Goal: Obtain resource: Download file/media

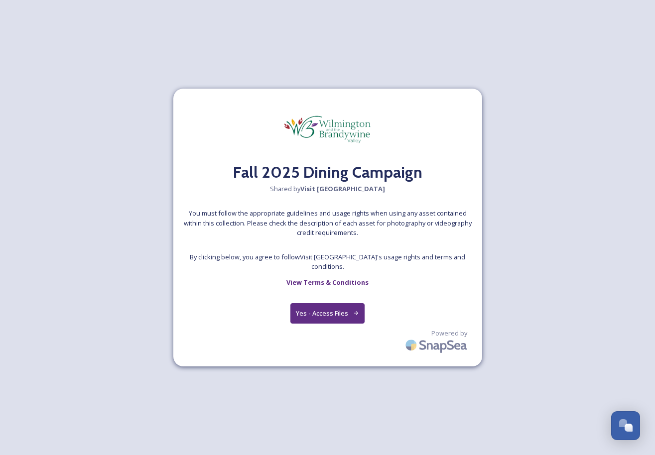
click at [347, 307] on button "Yes - Access Files" at bounding box center [327, 313] width 75 height 20
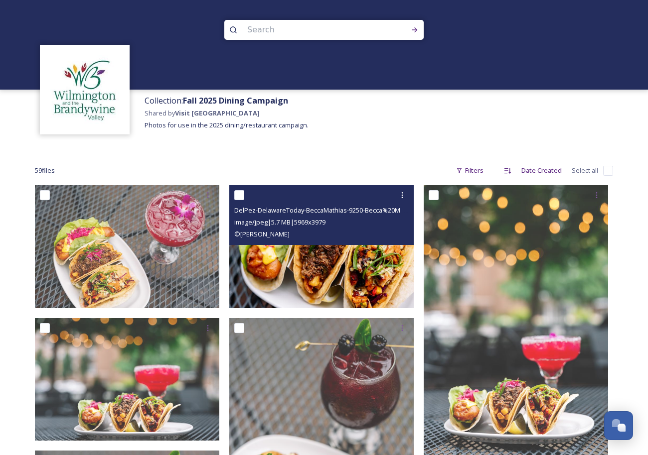
drag, startPoint x: 243, startPoint y: 193, endPoint x: 277, endPoint y: 195, distance: 33.9
click at [244, 194] on div at bounding box center [322, 195] width 177 height 18
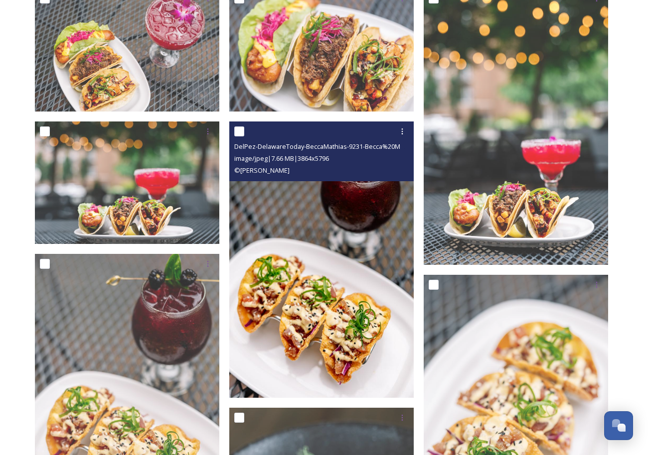
scroll to position [199, 0]
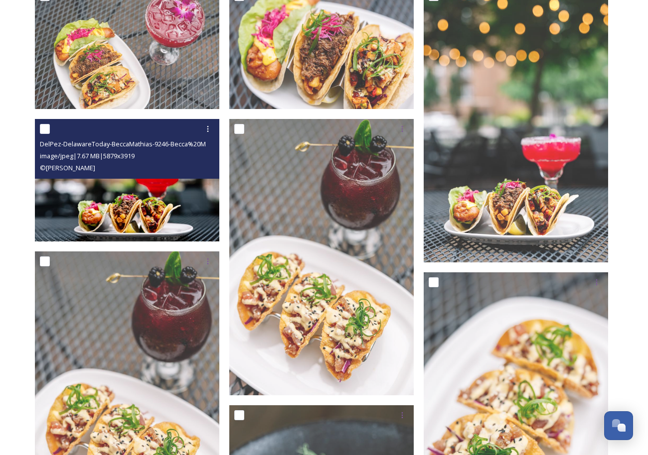
click at [49, 126] on input "checkbox" at bounding box center [45, 129] width 10 height 10
checkbox input "true"
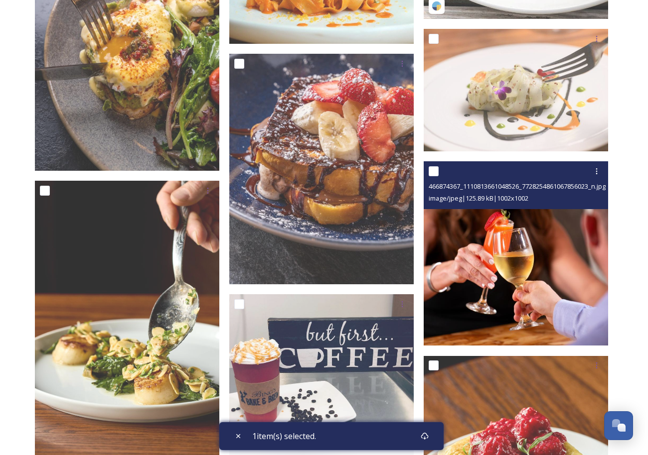
scroll to position [1544, 0]
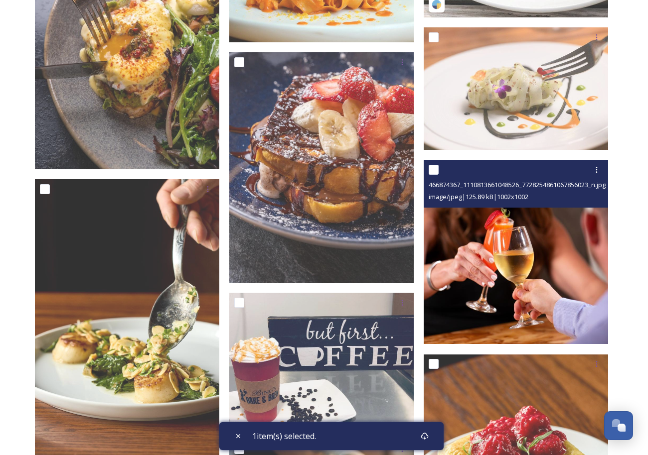
click at [433, 169] on input "checkbox" at bounding box center [433, 170] width 10 height 10
checkbox input "true"
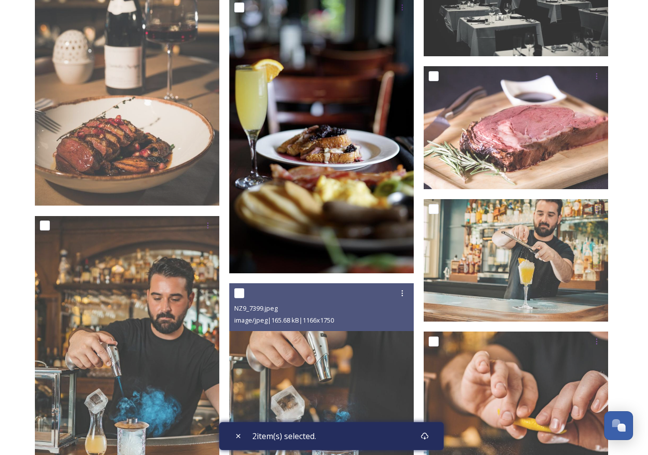
scroll to position [2823, 0]
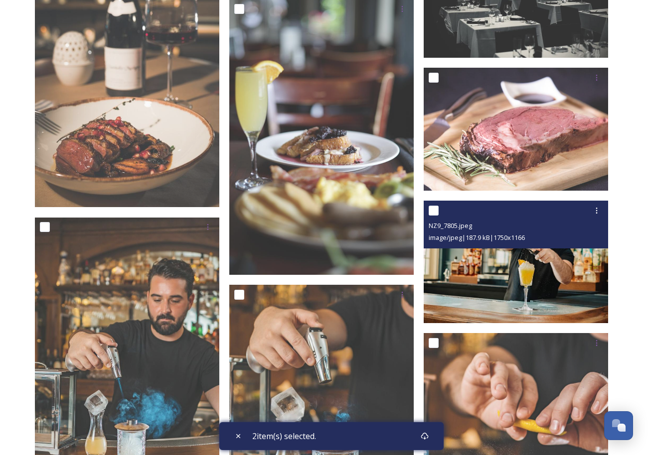
click at [431, 208] on input "checkbox" at bounding box center [433, 211] width 10 height 10
checkbox input "true"
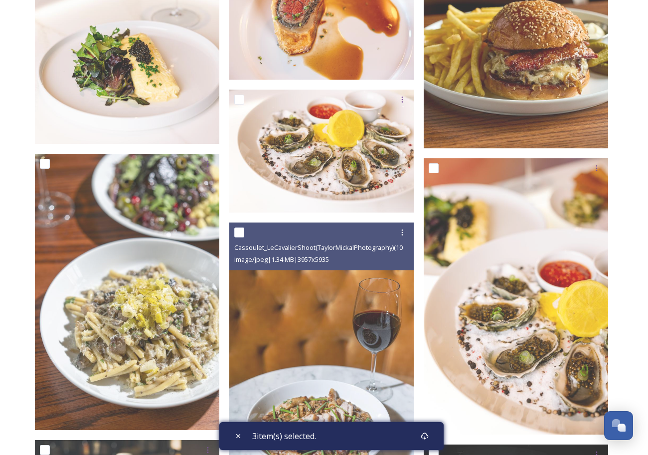
scroll to position [2275, 0]
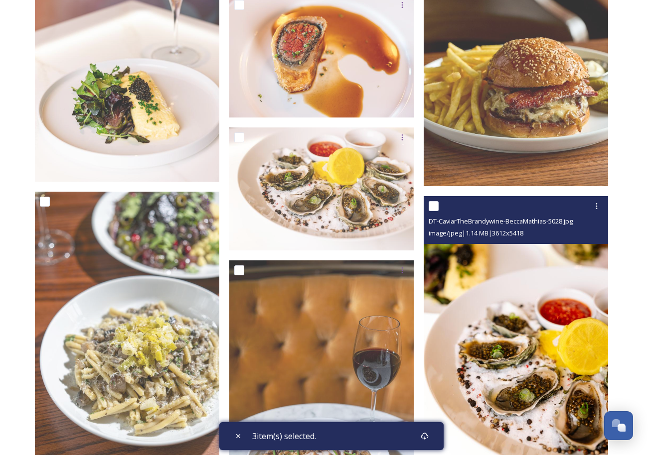
click at [433, 206] on input "checkbox" at bounding box center [433, 206] width 10 height 10
checkbox input "true"
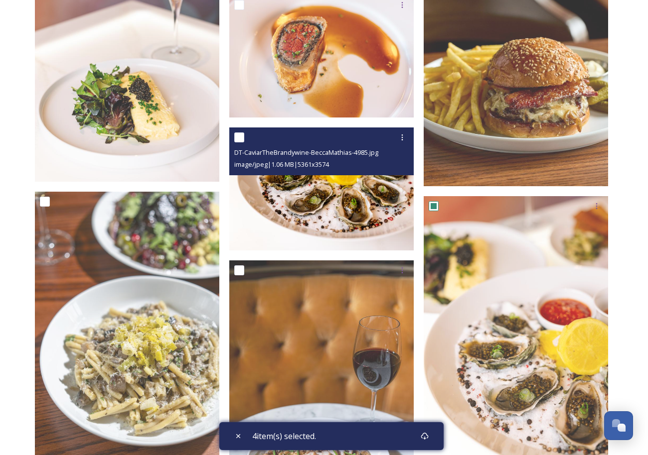
click at [242, 137] on input "checkbox" at bounding box center [239, 138] width 10 height 10
checkbox input "true"
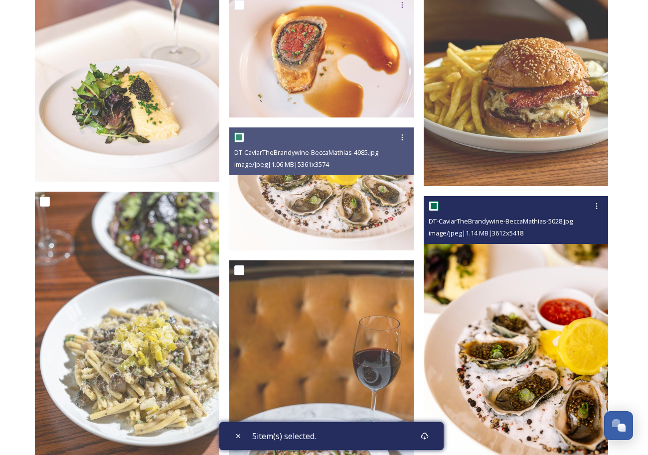
click at [436, 209] on input "checkbox" at bounding box center [433, 206] width 10 height 10
checkbox input "false"
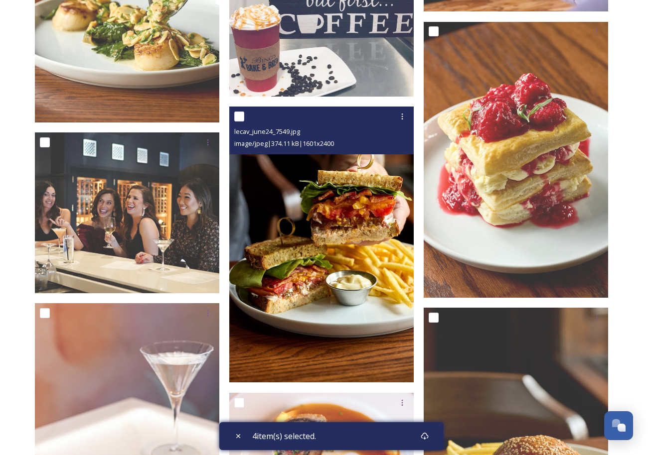
scroll to position [1877, 0]
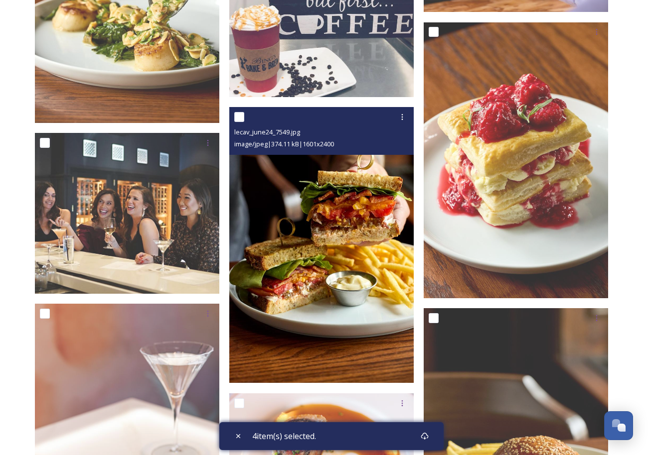
click at [243, 116] on input "checkbox" at bounding box center [239, 117] width 10 height 10
checkbox input "true"
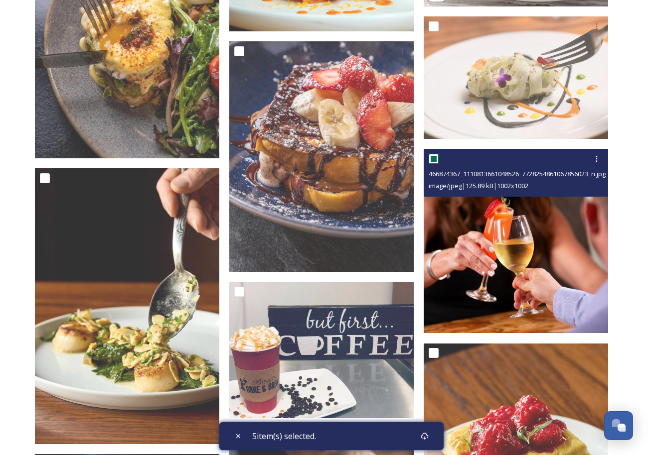
scroll to position [1528, 0]
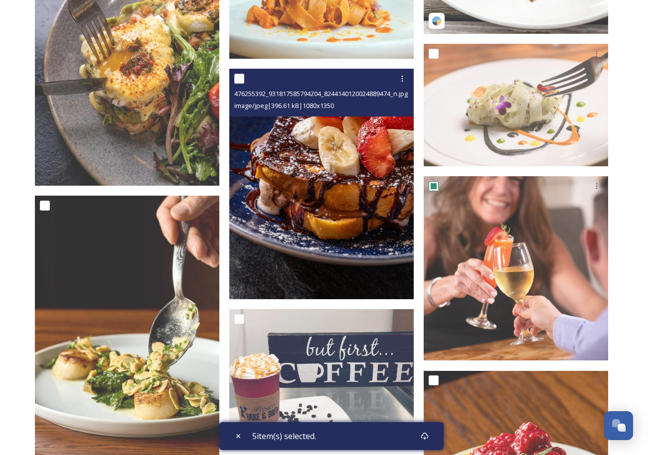
click at [238, 80] on input "checkbox" at bounding box center [239, 79] width 10 height 10
checkbox input "true"
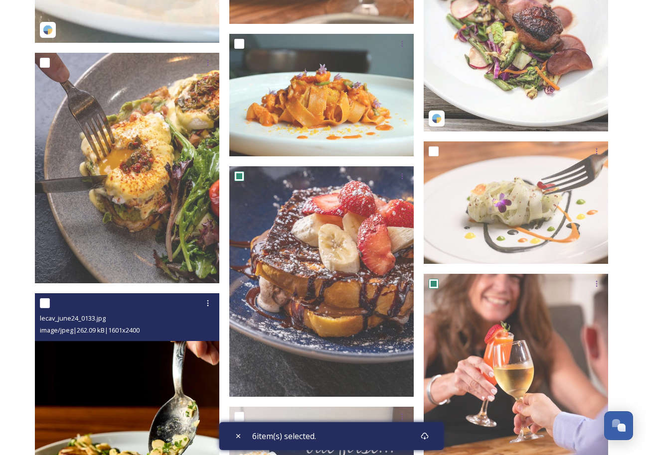
scroll to position [1428, 0]
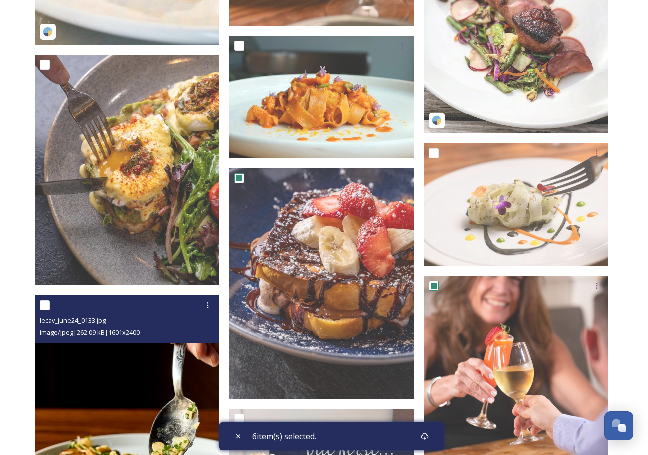
click at [44, 304] on input "checkbox" at bounding box center [45, 305] width 10 height 10
checkbox input "true"
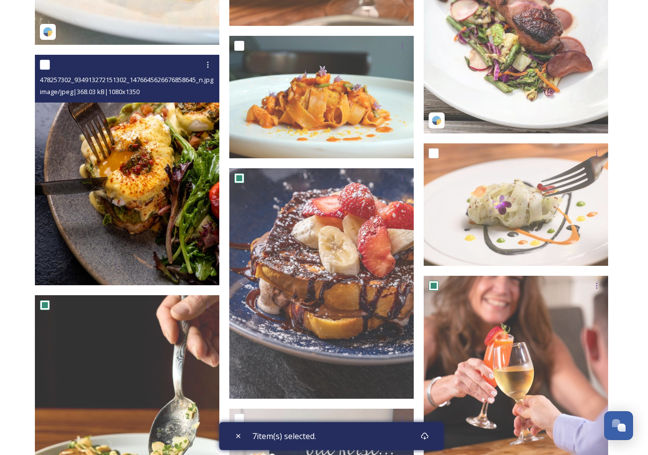
drag, startPoint x: 46, startPoint y: 64, endPoint x: 131, endPoint y: 85, distance: 87.6
click at [46, 64] on input "checkbox" at bounding box center [45, 65] width 10 height 10
checkbox input "true"
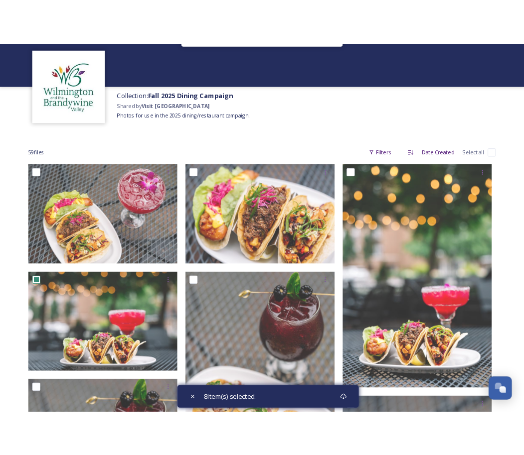
scroll to position [0, 0]
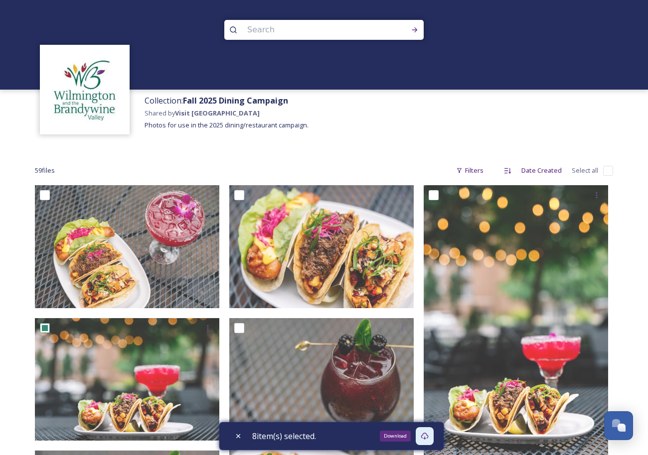
click at [425, 432] on icon at bounding box center [424, 436] width 8 height 8
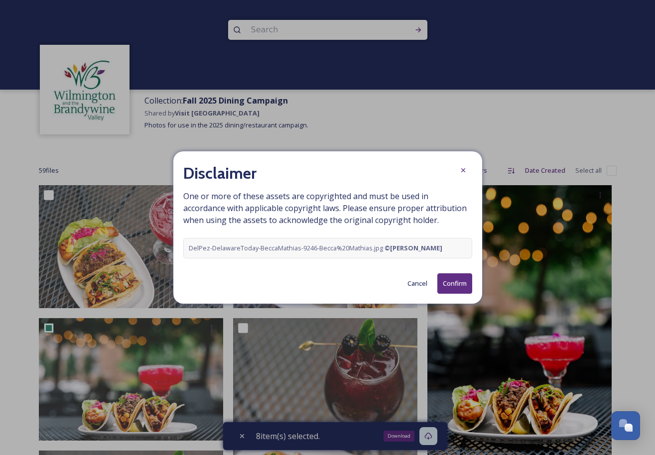
drag, startPoint x: 454, startPoint y: 287, endPoint x: 470, endPoint y: 328, distance: 43.2
click at [455, 287] on button "Confirm" at bounding box center [454, 284] width 35 height 20
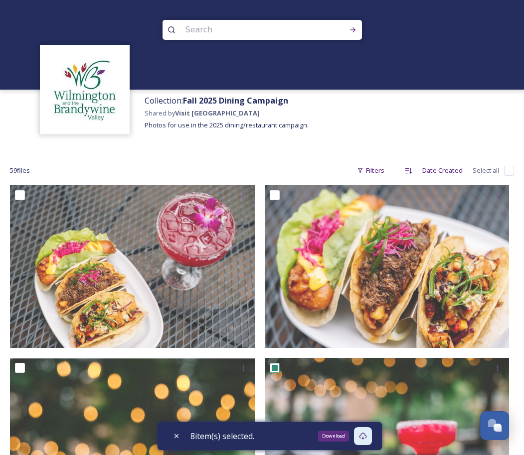
click at [134, 172] on div "59 file s Filters Date Created Select all" at bounding box center [262, 170] width 504 height 19
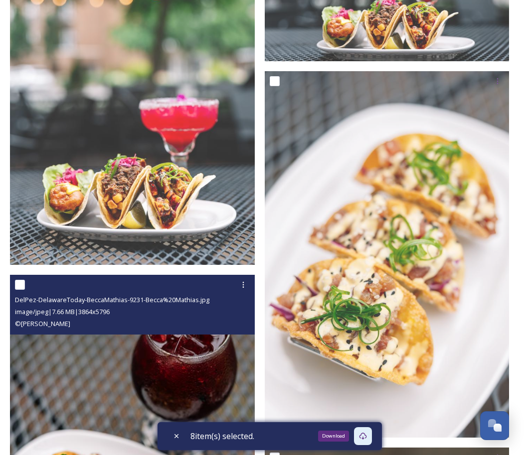
scroll to position [399, 0]
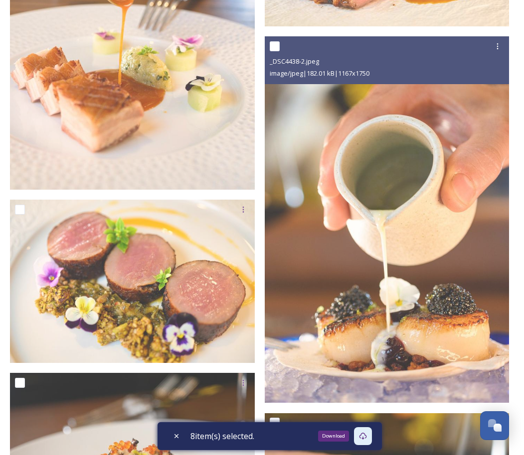
scroll to position [6826, 0]
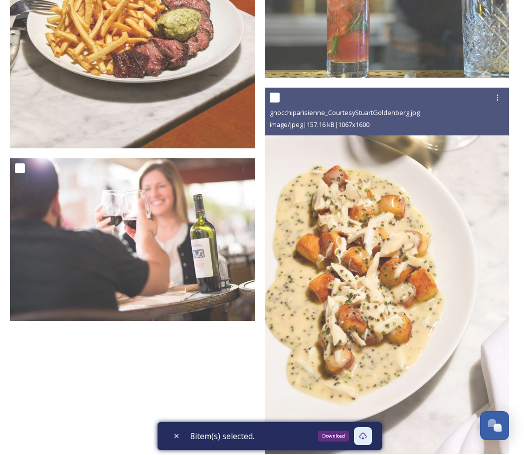
scroll to position [8370, 0]
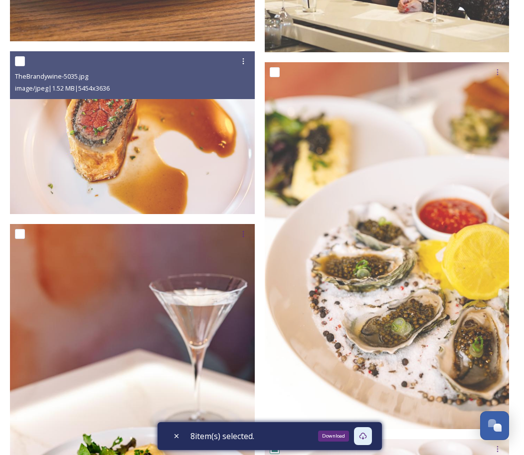
scroll to position [4364, 0]
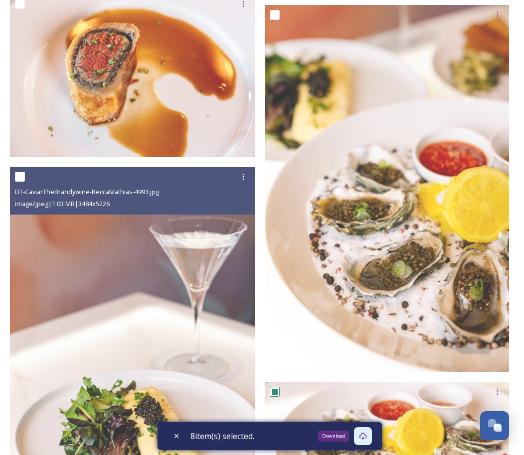
click at [258, 154] on div "DT-CaviarTheBrandywine-BeccaMathias-4993.jpg image/jpeg | 1.03 MB | 3484 x 5226" at bounding box center [135, 329] width 250 height 9016
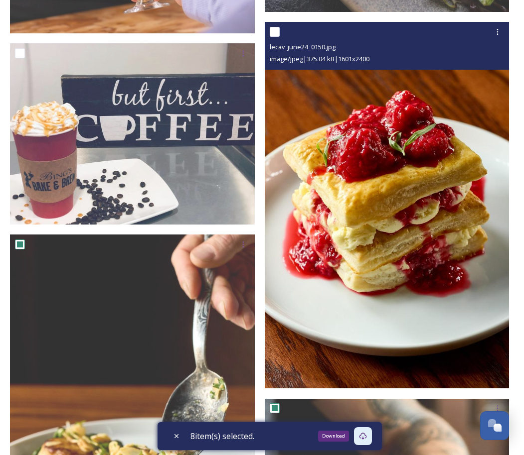
scroll to position [3368, 0]
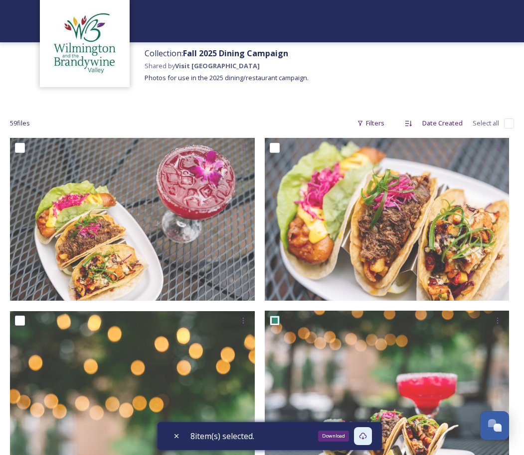
scroll to position [0, 0]
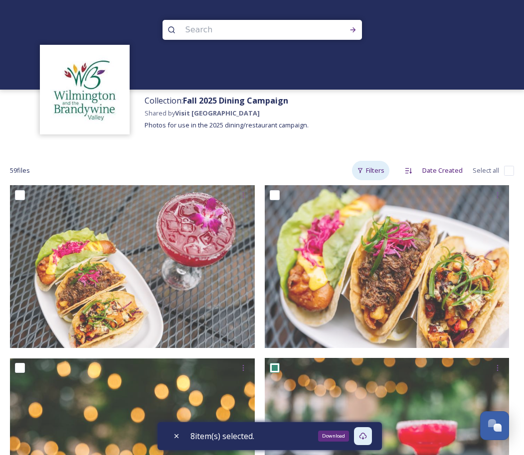
click at [375, 166] on div "Filters" at bounding box center [370, 170] width 37 height 19
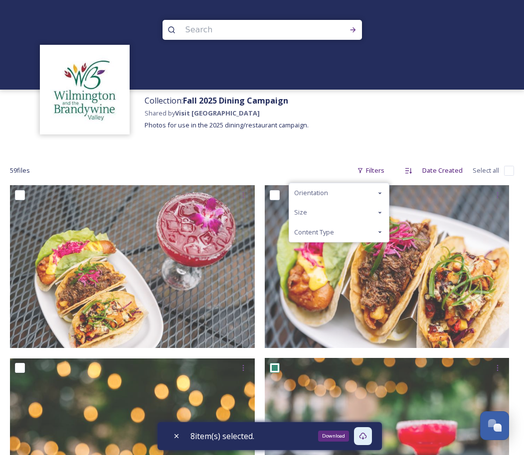
click at [380, 235] on icon at bounding box center [380, 232] width 8 height 8
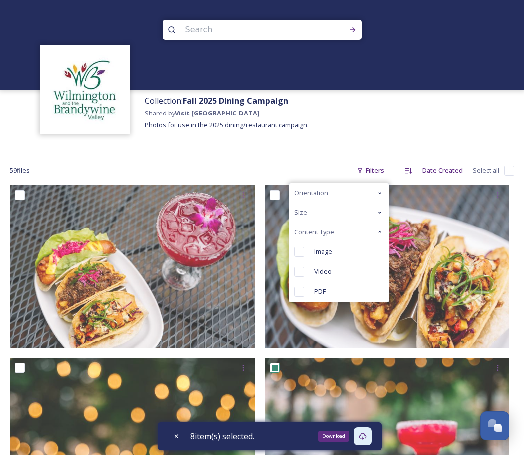
click at [274, 161] on div "59 file s Filters Orientation Size Content Type Image Video PDF Date Created Se…" at bounding box center [262, 170] width 504 height 19
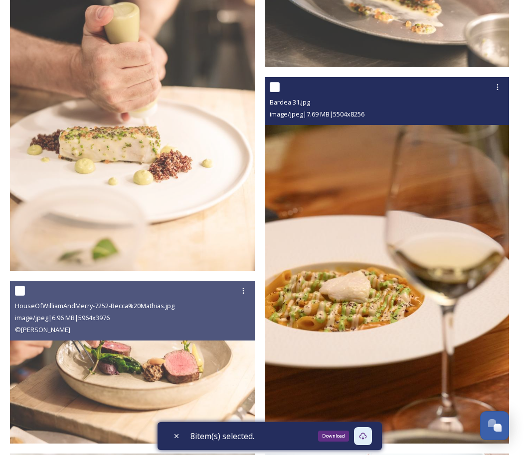
scroll to position [1943, 0]
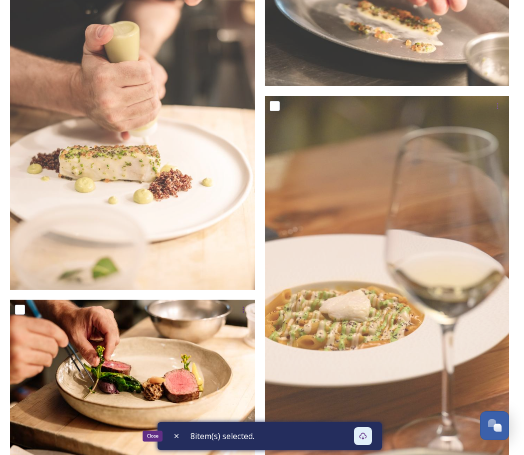
drag, startPoint x: 175, startPoint y: 434, endPoint x: 198, endPoint y: 421, distance: 26.3
click at [175, 434] on icon at bounding box center [176, 436] width 8 height 8
checkbox input "false"
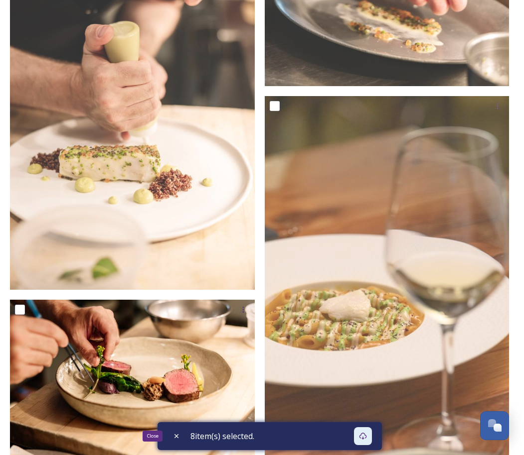
checkbox input "false"
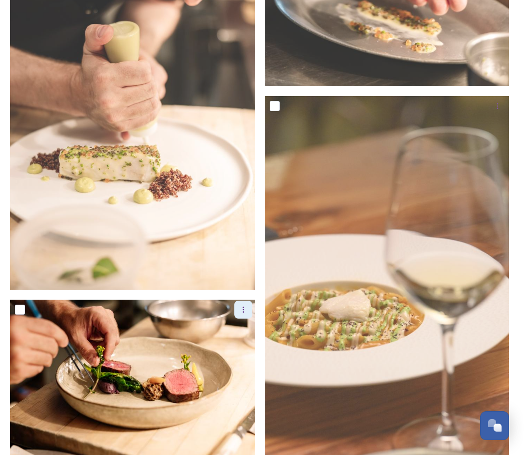
drag, startPoint x: 257, startPoint y: 295, endPoint x: 243, endPoint y: 301, distance: 14.5
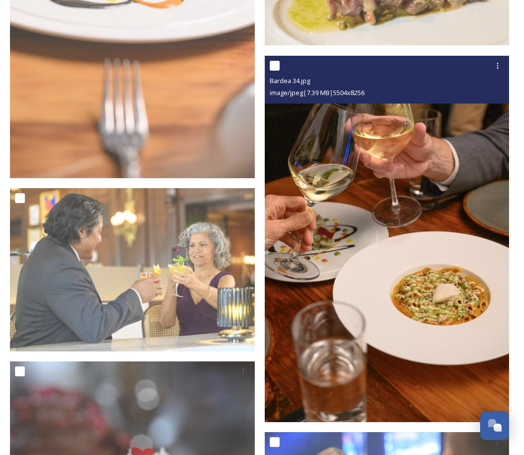
scroll to position [7473, 0]
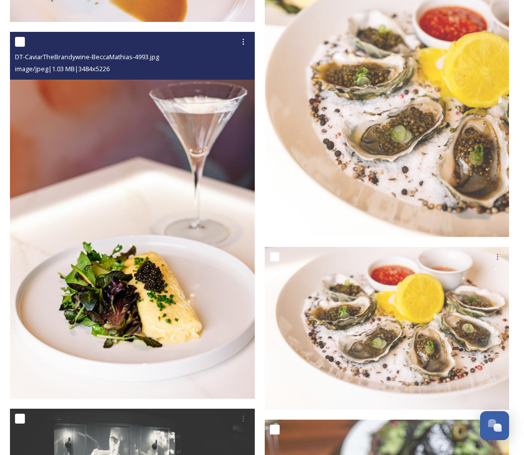
scroll to position [4434, 0]
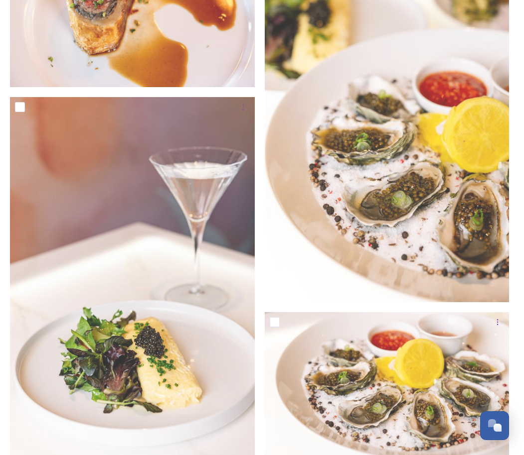
drag, startPoint x: 93, startPoint y: 91, endPoint x: 100, endPoint y: 90, distance: 7.1
click at [96, 90] on div "DSC_7308.jpeg image/jpeg | 90.83 kB | 857 x 1288 Heart cupcake.JPG image/jpeg |…" at bounding box center [135, 259] width 250 height 9016
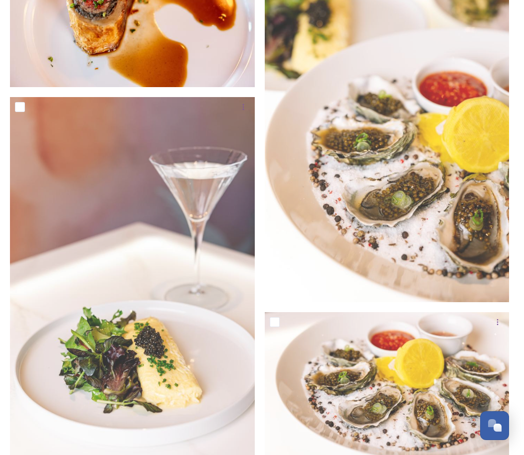
drag, startPoint x: 80, startPoint y: 94, endPoint x: 94, endPoint y: 85, distance: 16.6
click at [81, 93] on div "DSC_7308.jpeg image/jpeg | 90.83 kB | 857 x 1288 Heart cupcake.JPG image/jpeg |…" at bounding box center [135, 259] width 250 height 9016
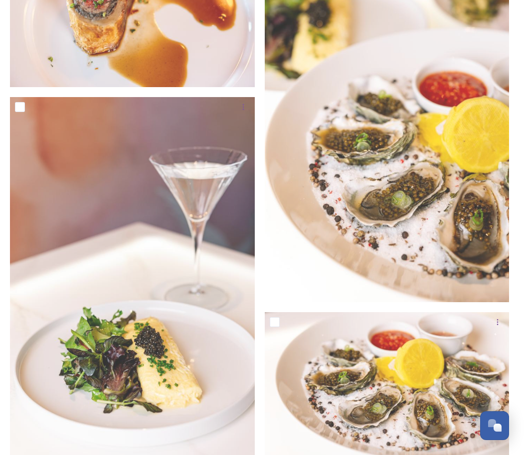
click at [110, 92] on div "DSC_7308.jpeg image/jpeg | 90.83 kB | 857 x 1288 Heart cupcake.JPG image/jpeg |…" at bounding box center [135, 259] width 250 height 9016
drag, startPoint x: 107, startPoint y: 95, endPoint x: 115, endPoint y: 93, distance: 8.2
click at [109, 94] on div "DSC_7308.jpeg image/jpeg | 90.83 kB | 857 x 1288 Heart cupcake.JPG image/jpeg |…" at bounding box center [135, 259] width 250 height 9016
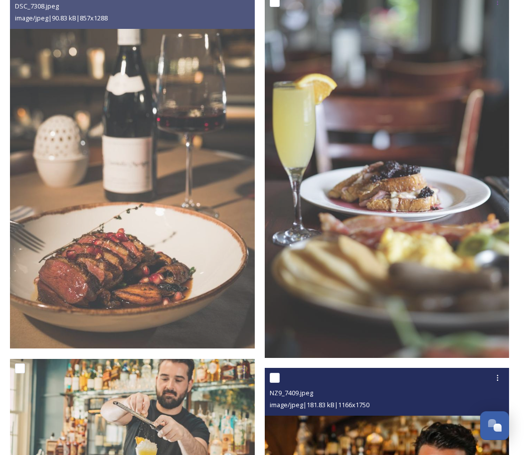
scroll to position [5431, 0]
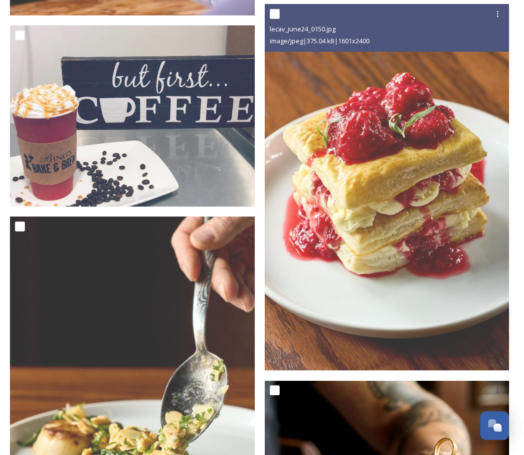
scroll to position [3388, 0]
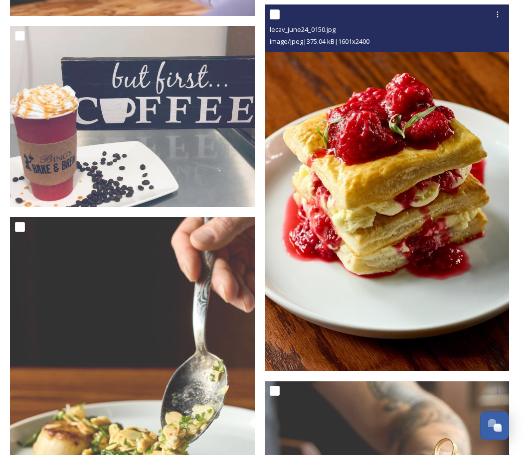
click at [417, 181] on img at bounding box center [387, 188] width 245 height 367
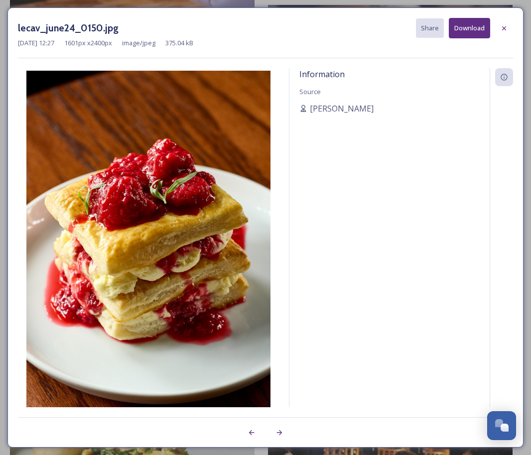
click at [90, 59] on div "lecav_june24_0150.jpg Share Download [DATE] 12:27 1601 px x 2400 px image/jpeg …" at bounding box center [265, 227] width 516 height 440
click at [504, 30] on icon at bounding box center [504, 28] width 8 height 8
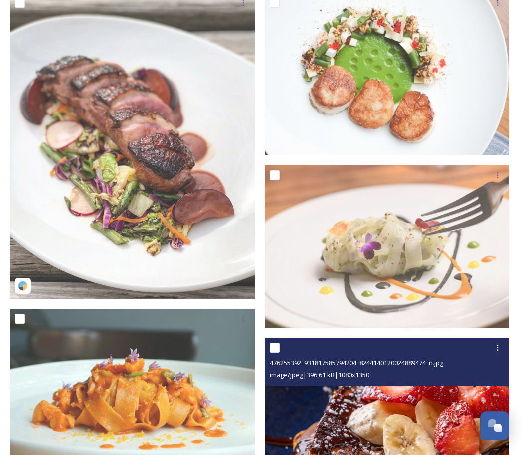
scroll to position [2391, 0]
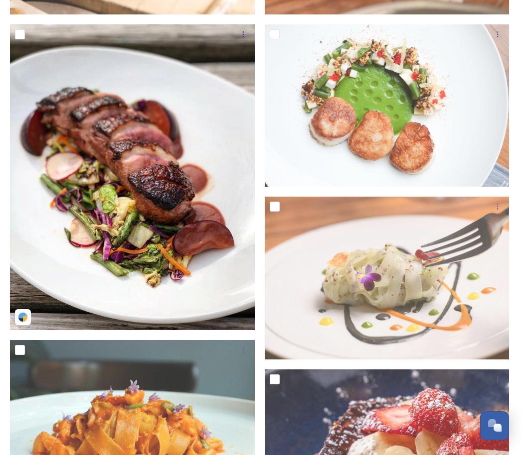
drag, startPoint x: 65, startPoint y: 336, endPoint x: 71, endPoint y: 329, distance: 9.2
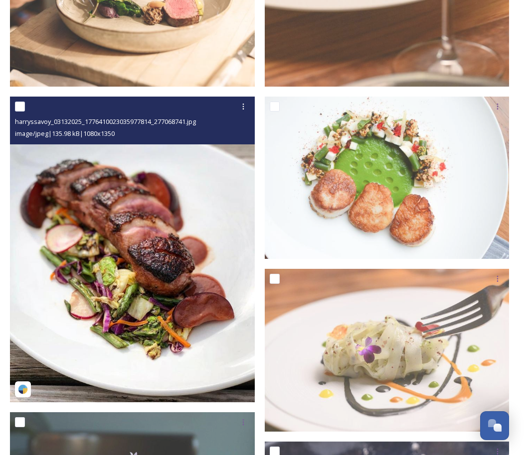
scroll to position [2292, 0]
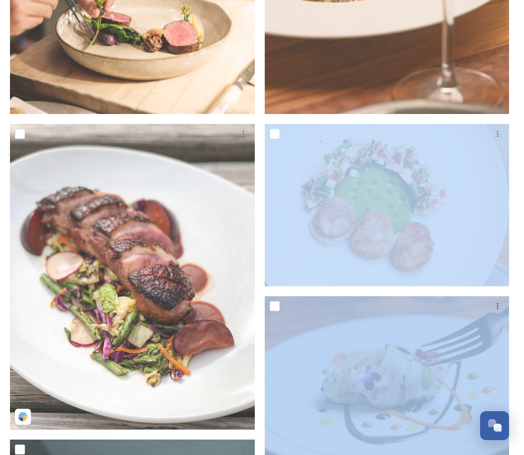
drag, startPoint x: 342, startPoint y: 338, endPoint x: 621, endPoint y: 236, distance: 297.3
drag, startPoint x: 621, startPoint y: 236, endPoint x: 511, endPoint y: 319, distance: 138.0
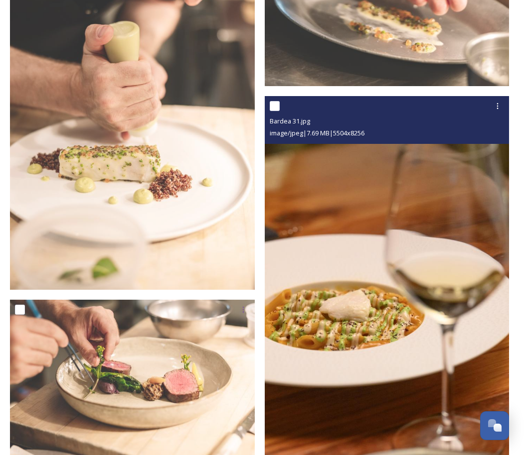
scroll to position [1893, 0]
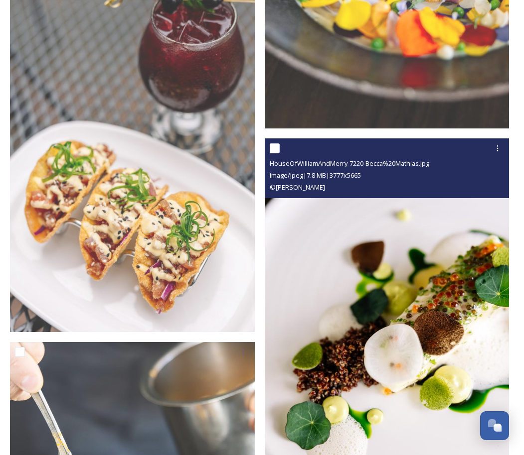
scroll to position [1146, 0]
